Goal: Find specific page/section: Find specific page/section

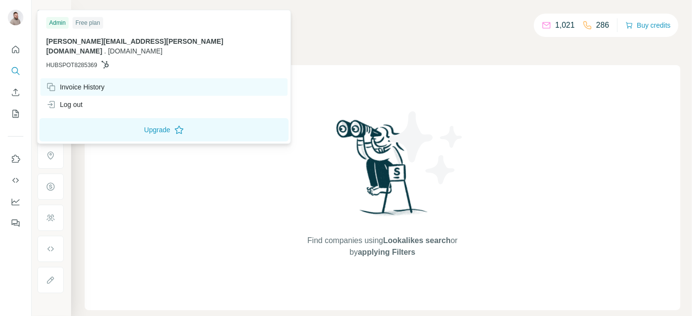
click at [87, 82] on div "Invoice History" at bounding box center [75, 87] width 58 height 10
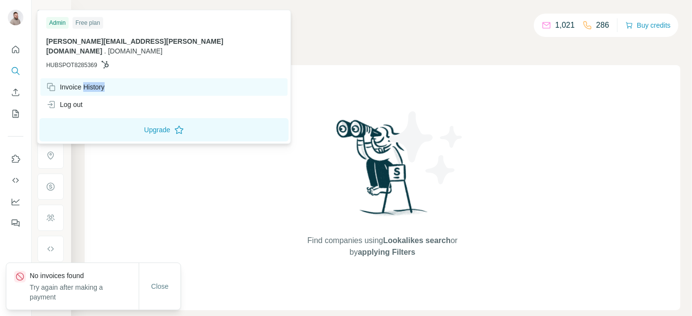
click at [87, 82] on div "Invoice History" at bounding box center [75, 87] width 58 height 10
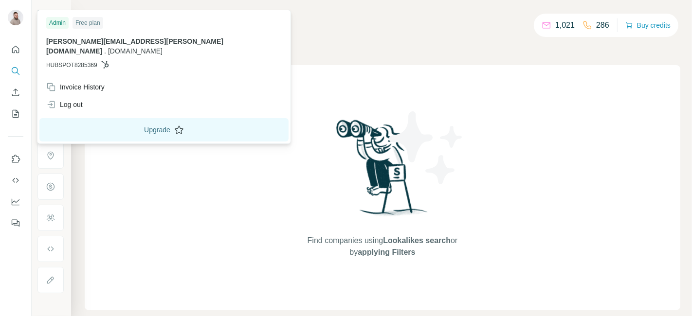
click at [138, 118] on button "Upgrade" at bounding box center [163, 129] width 249 height 23
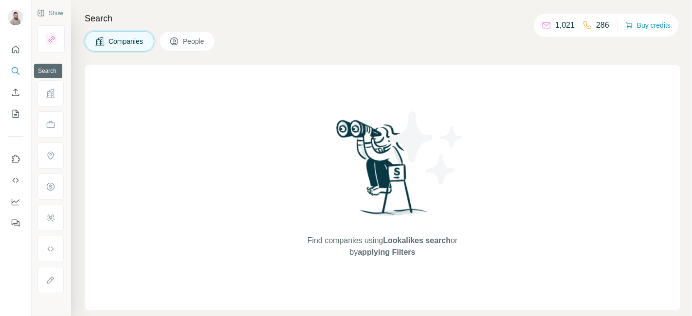
click at [15, 73] on icon "Search" at bounding box center [16, 71] width 10 height 10
click at [15, 66] on icon "Search" at bounding box center [16, 71] width 10 height 10
click at [15, 46] on icon "Quick start" at bounding box center [15, 49] width 7 height 7
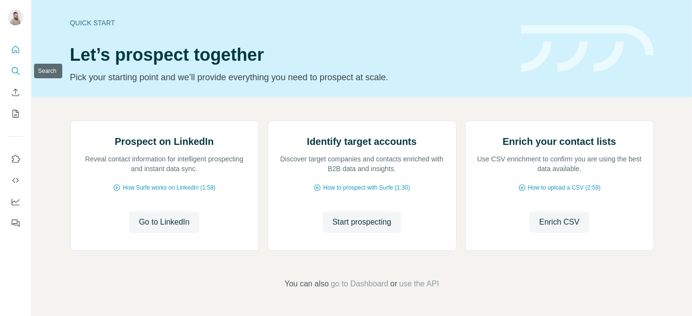
click at [12, 69] on icon "Search" at bounding box center [15, 70] width 6 height 6
